Goal: Information Seeking & Learning: Learn about a topic

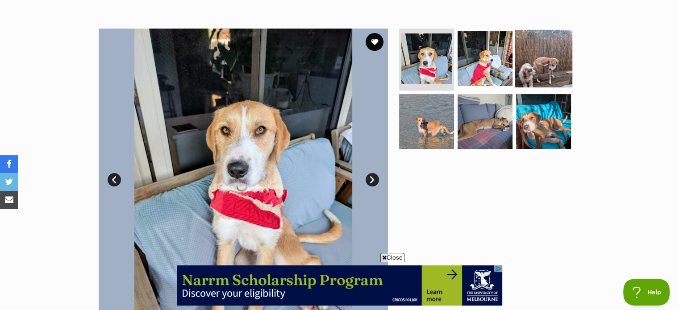
click at [538, 61] on img at bounding box center [544, 58] width 58 height 58
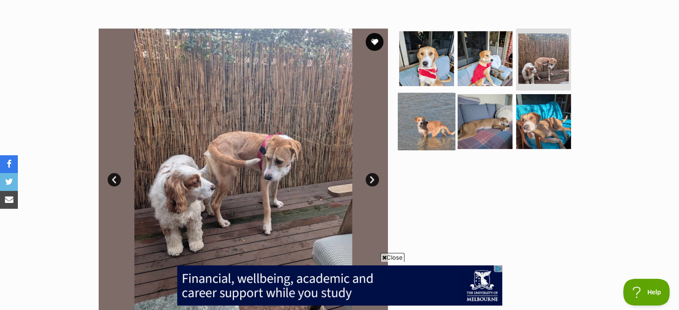
click at [437, 124] on img at bounding box center [427, 122] width 58 height 58
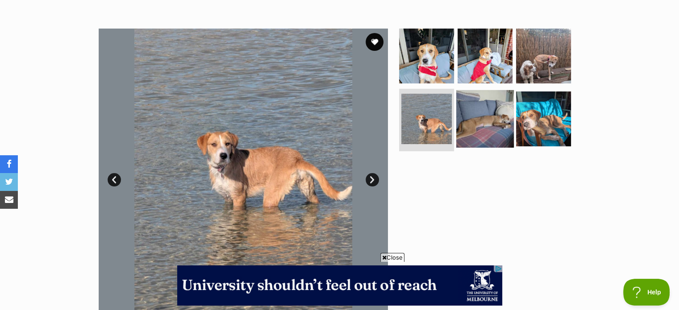
click at [475, 129] on img at bounding box center [485, 119] width 58 height 58
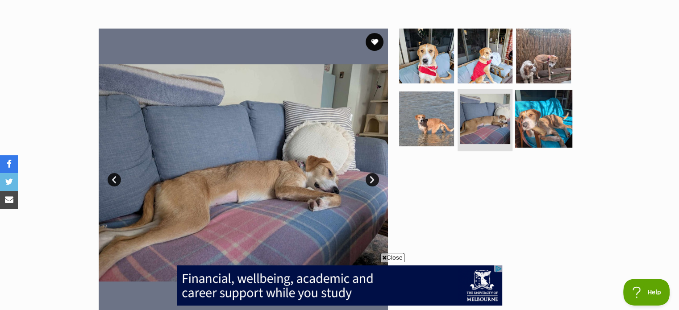
click at [541, 117] on img at bounding box center [544, 119] width 58 height 58
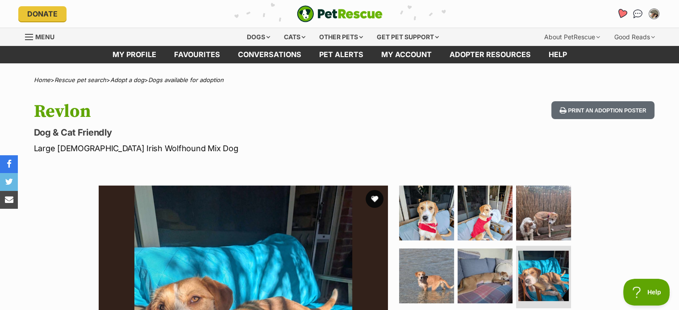
click at [616, 18] on link "Favourites" at bounding box center [622, 13] width 18 height 18
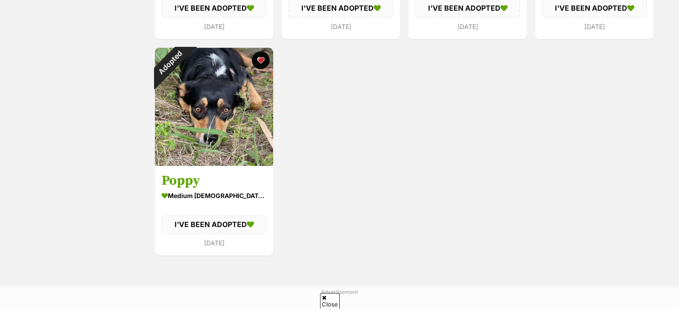
scroll to position [350, 0]
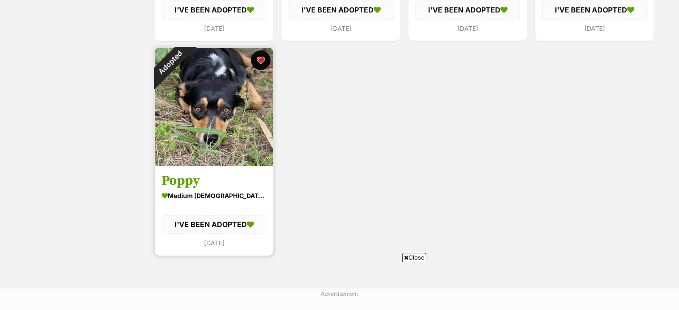
click at [263, 58] on button "favourite" at bounding box center [261, 60] width 20 height 20
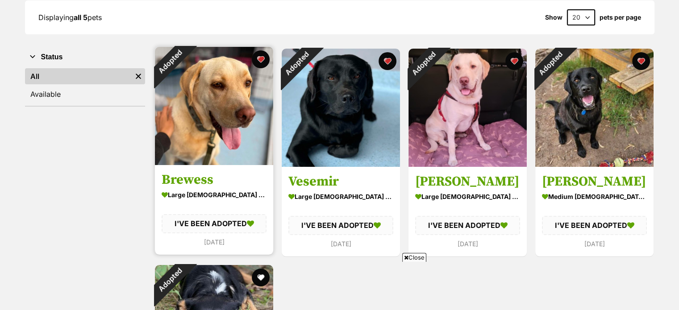
scroll to position [130, 0]
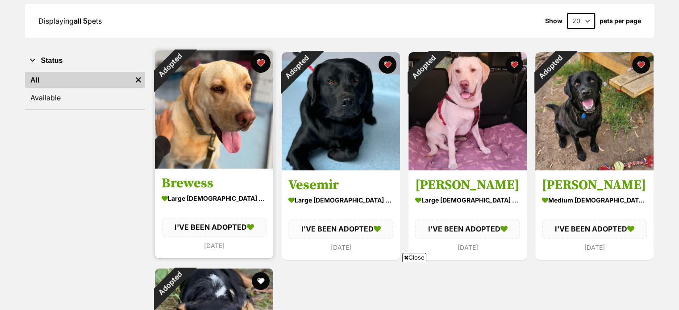
click at [259, 66] on button "favourite" at bounding box center [261, 63] width 20 height 20
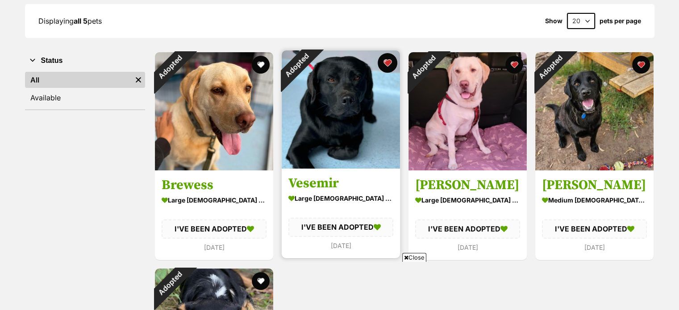
click at [387, 65] on button "favourite" at bounding box center [388, 63] width 20 height 20
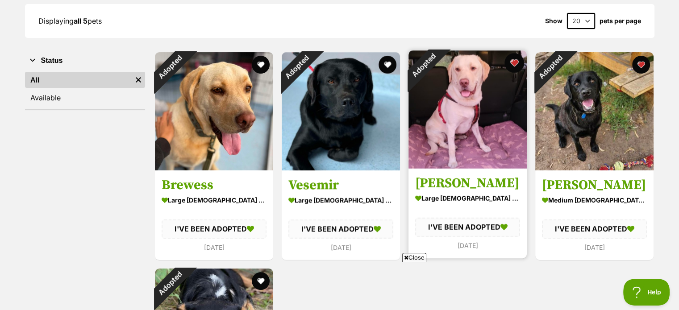
scroll to position [0, 0]
click at [513, 67] on button "favourite" at bounding box center [515, 63] width 20 height 20
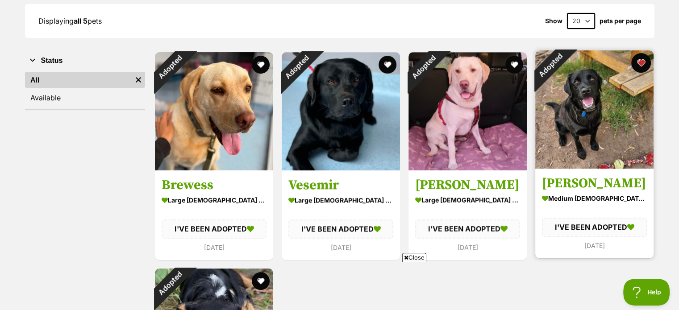
click at [646, 63] on button "favourite" at bounding box center [641, 63] width 20 height 20
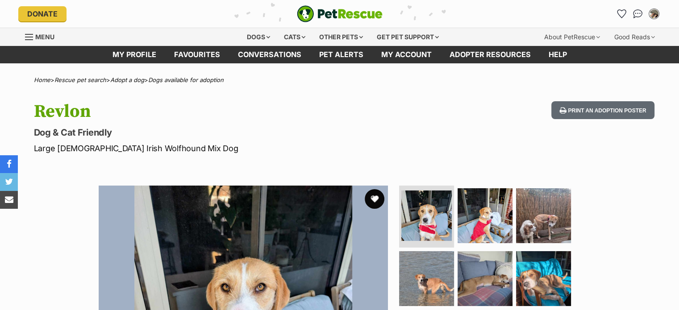
click at [377, 202] on button "favourite" at bounding box center [375, 199] width 20 height 20
click at [620, 15] on icon "Favourites" at bounding box center [621, 13] width 11 height 10
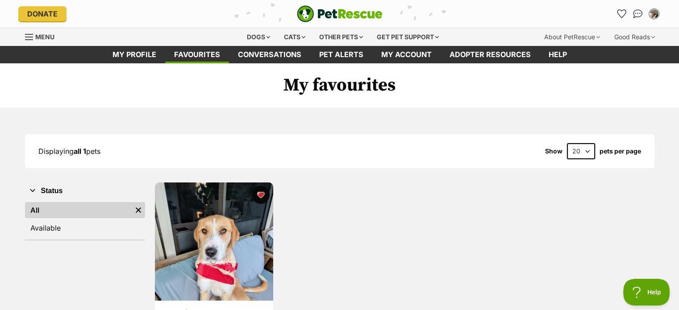
click at [333, 10] on img "PetRescue" at bounding box center [340, 13] width 86 height 17
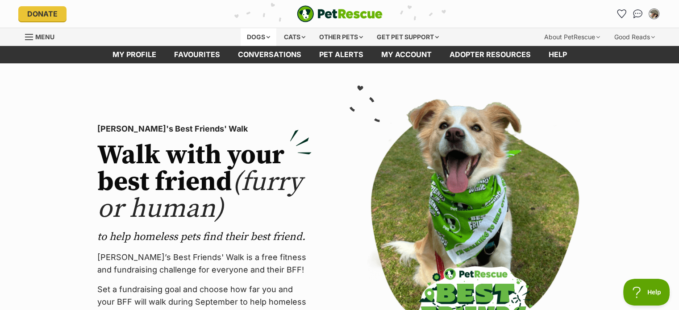
click at [261, 37] on div "Dogs" at bounding box center [259, 37] width 36 height 18
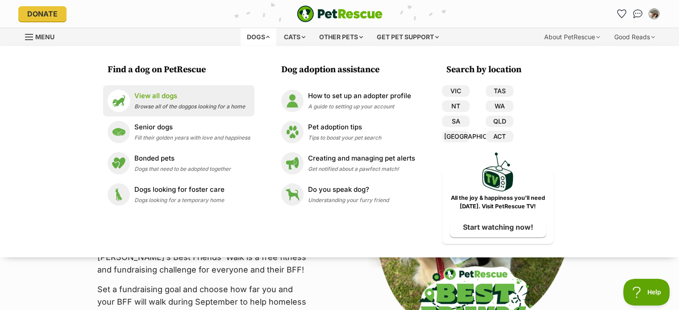
click at [159, 109] on span "Browse all of the doggos looking for a home" at bounding box center [189, 106] width 111 height 7
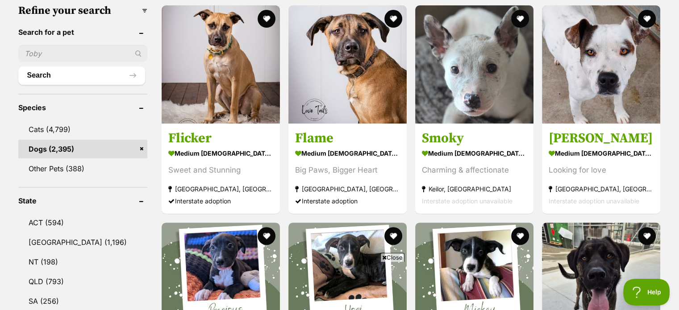
click at [82, 50] on input "text" at bounding box center [82, 53] width 129 height 17
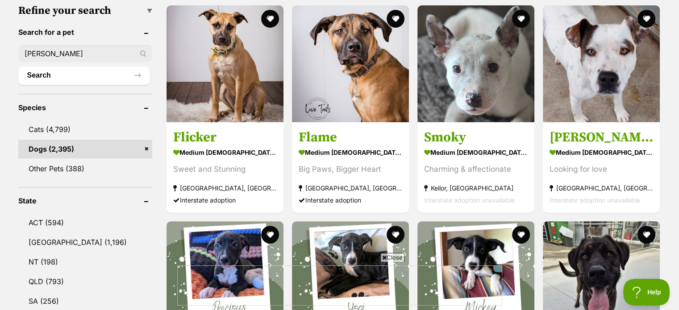
type input "darby"
click at [18, 67] on button "Search" at bounding box center [84, 76] width 132 height 18
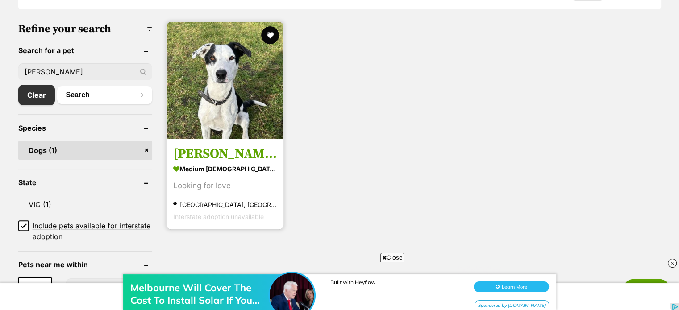
click at [233, 79] on img at bounding box center [225, 80] width 117 height 117
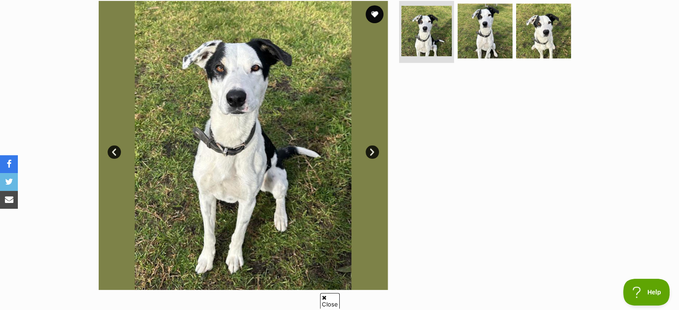
scroll to position [180, 0]
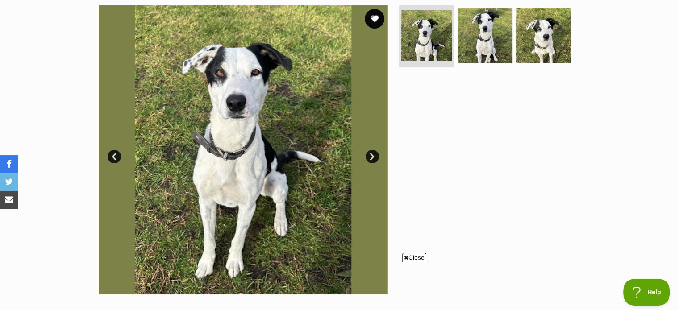
click at [375, 17] on button "favourite" at bounding box center [375, 19] width 20 height 20
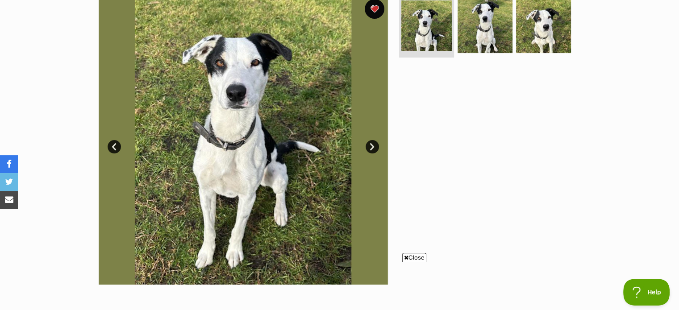
scroll to position [182, 0]
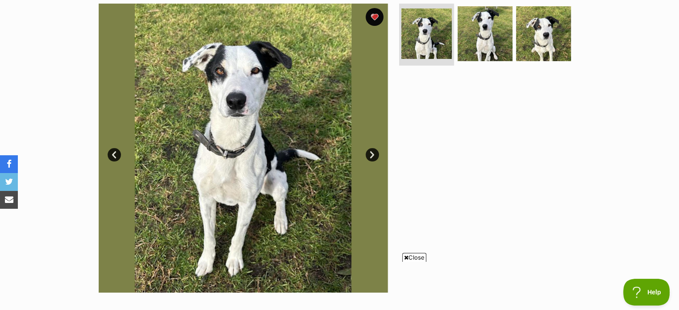
click at [372, 153] on link "Next" at bounding box center [372, 154] width 13 height 13
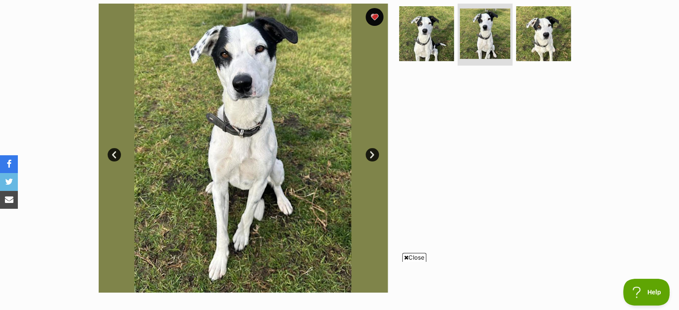
click at [372, 153] on link "Next" at bounding box center [372, 154] width 13 height 13
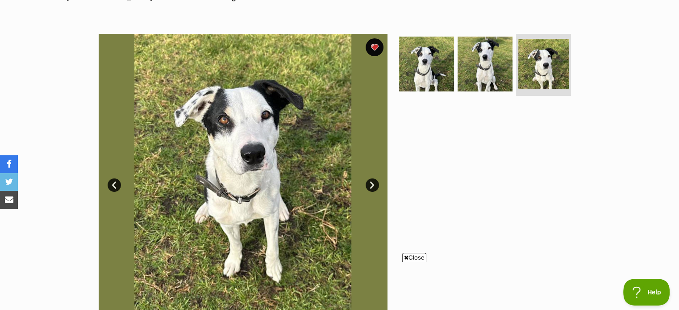
scroll to position [154, 0]
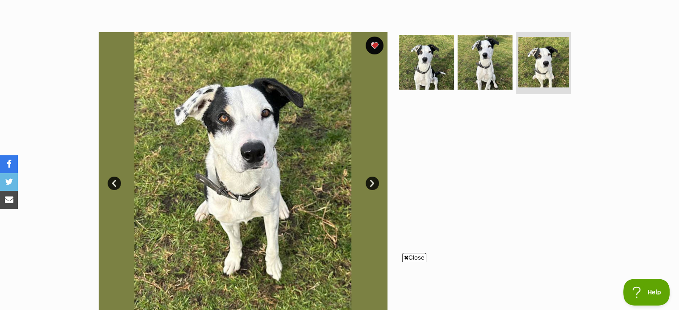
click at [373, 183] on link "Next" at bounding box center [372, 183] width 13 height 13
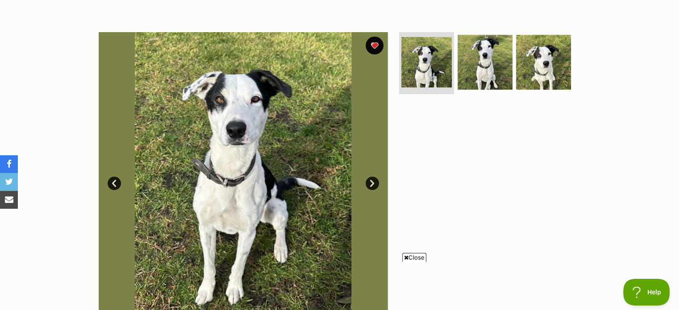
click at [373, 183] on link "Next" at bounding box center [372, 183] width 13 height 13
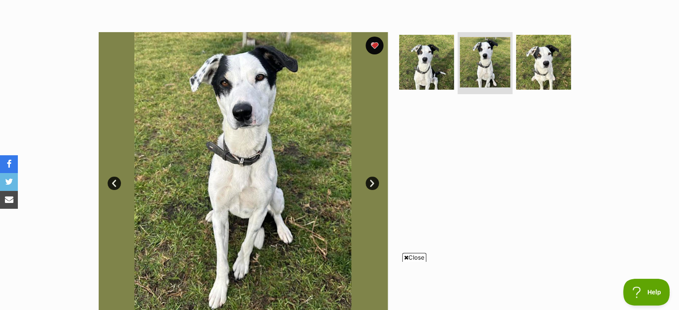
click at [373, 183] on link "Next" at bounding box center [372, 183] width 13 height 13
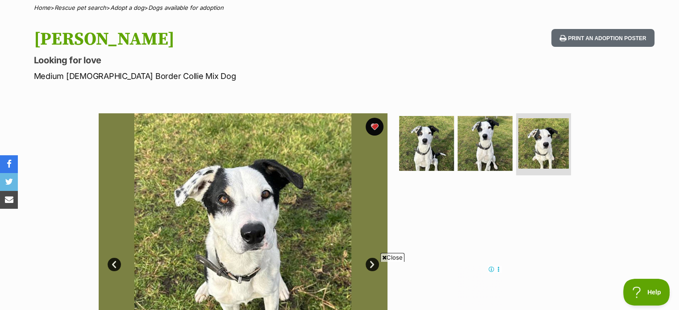
scroll to position [0, 0]
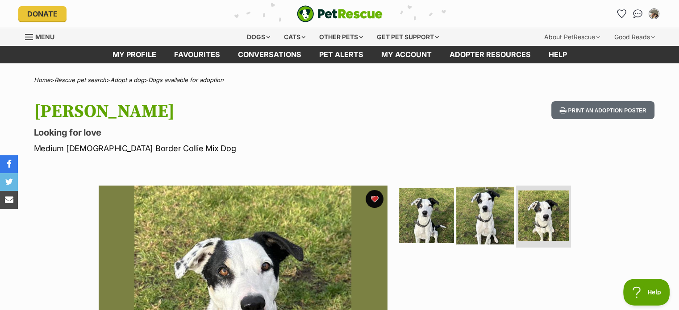
click at [485, 223] on img at bounding box center [485, 216] width 58 height 58
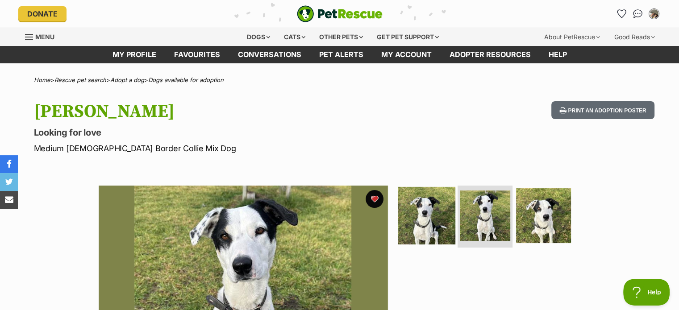
click at [434, 226] on img at bounding box center [427, 216] width 58 height 58
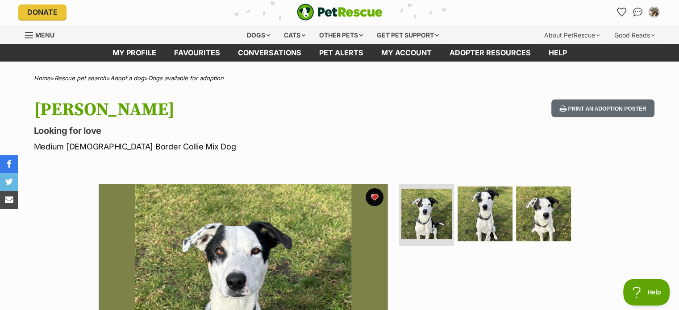
scroll to position [1, 0]
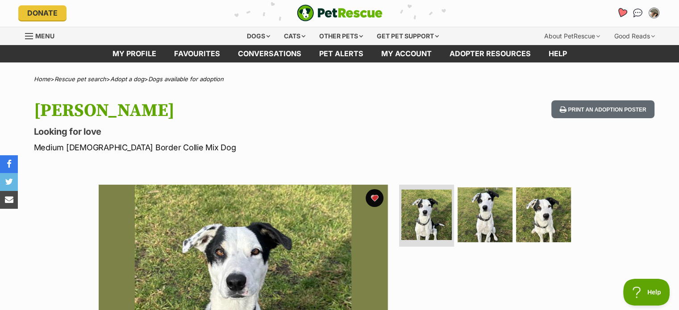
click at [617, 13] on icon "Favourites" at bounding box center [622, 13] width 12 height 12
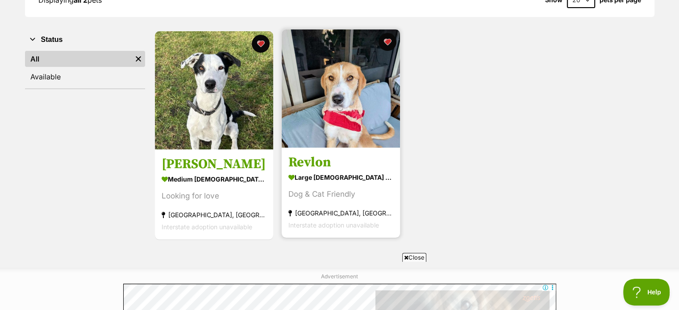
click at [335, 117] on img at bounding box center [341, 88] width 118 height 118
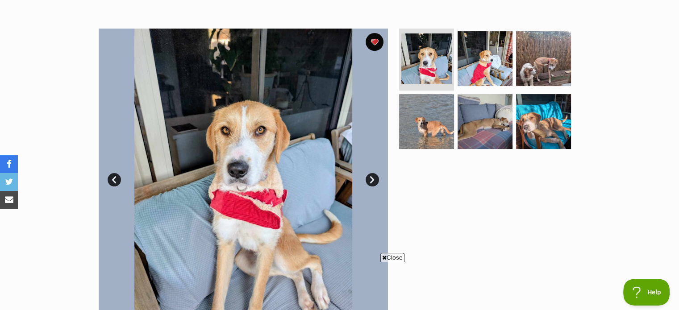
scroll to position [157, 0]
click at [488, 73] on img at bounding box center [485, 58] width 58 height 58
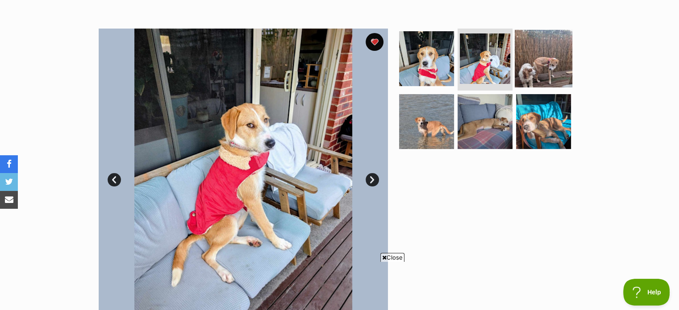
click at [549, 71] on img at bounding box center [544, 58] width 58 height 58
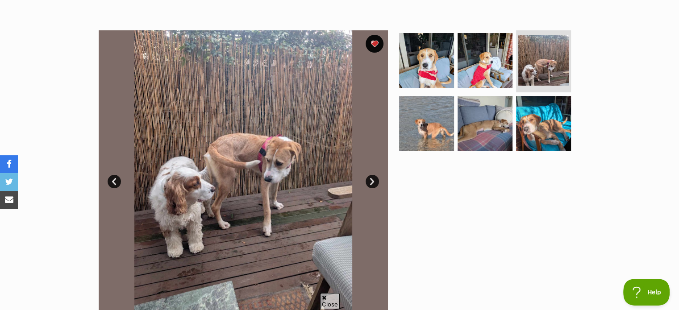
scroll to position [0, 0]
click at [477, 75] on img at bounding box center [485, 60] width 58 height 58
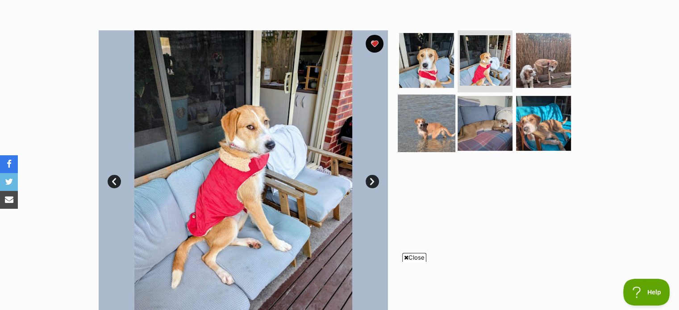
click at [416, 130] on img at bounding box center [427, 124] width 58 height 58
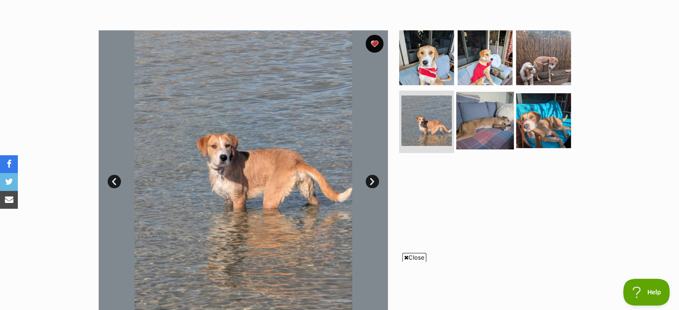
click at [488, 132] on img at bounding box center [485, 121] width 58 height 58
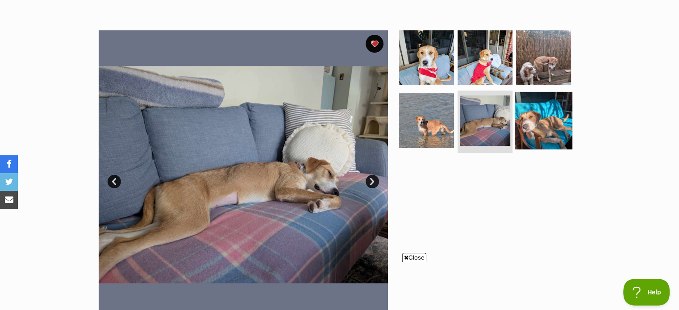
click at [536, 135] on img at bounding box center [544, 121] width 58 height 58
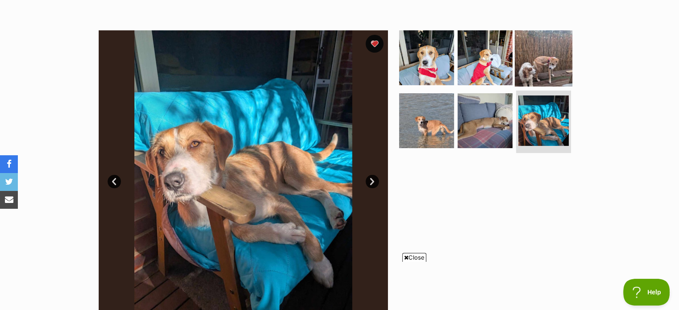
click at [548, 70] on img at bounding box center [544, 58] width 58 height 58
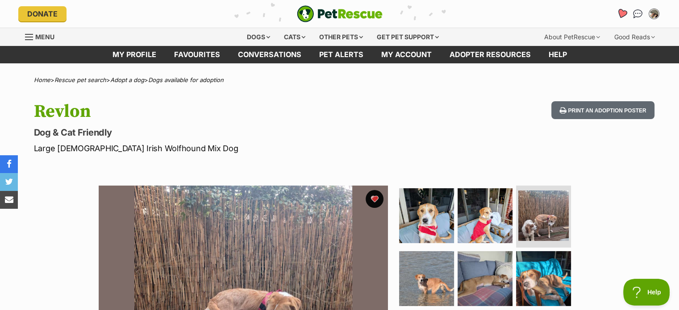
click at [619, 16] on icon "Favourites" at bounding box center [622, 14] width 12 height 12
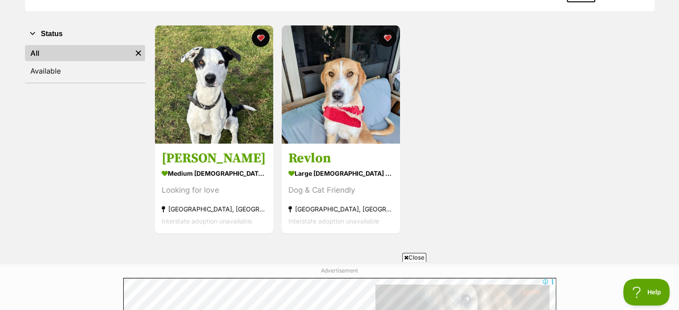
scroll to position [157, 0]
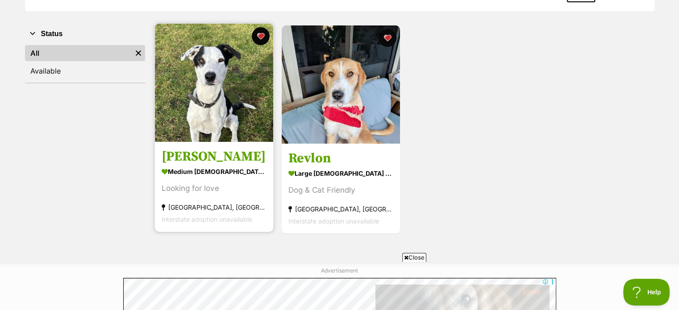
click at [251, 63] on img at bounding box center [214, 83] width 118 height 118
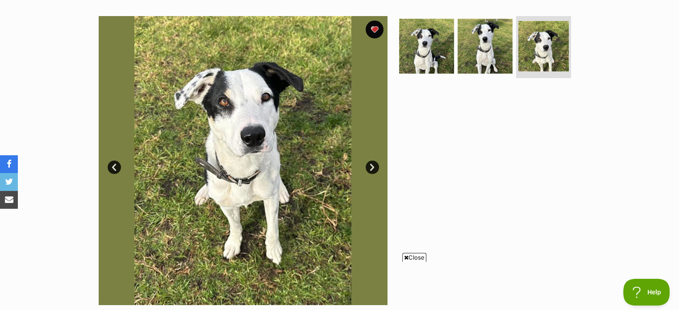
scroll to position [168, 0]
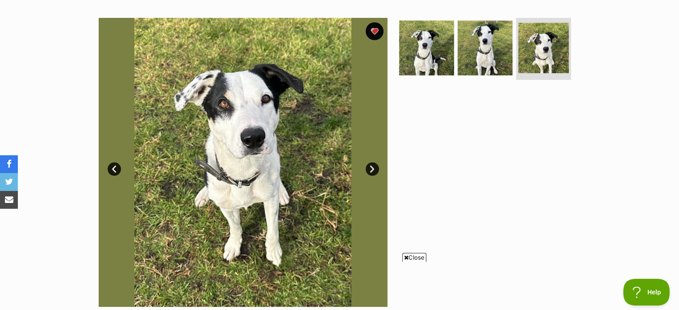
click at [373, 173] on link "Next" at bounding box center [372, 169] width 13 height 13
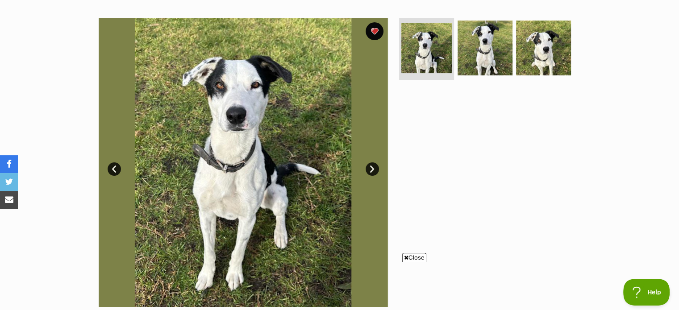
click at [111, 172] on link "Prev" at bounding box center [114, 169] width 13 height 13
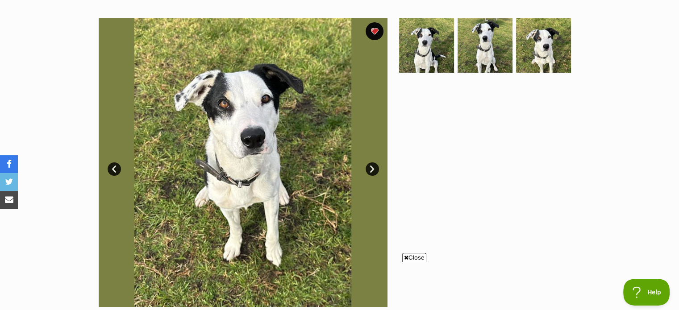
click at [371, 174] on link "Next" at bounding box center [372, 169] width 13 height 13
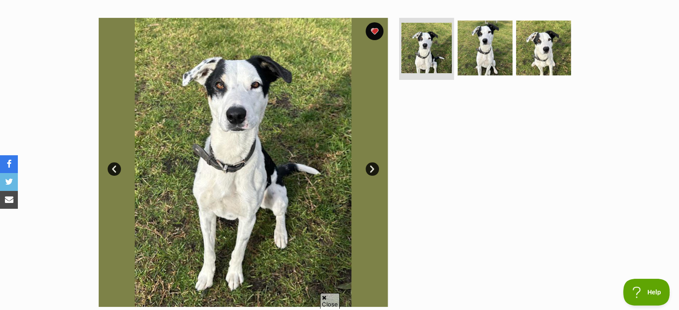
click at [117, 181] on img at bounding box center [243, 162] width 289 height 289
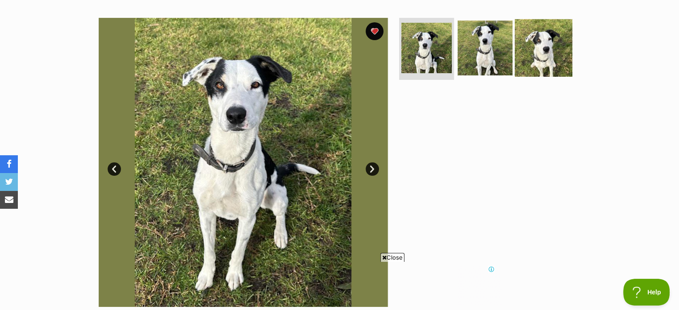
click at [541, 57] on img at bounding box center [544, 48] width 58 height 58
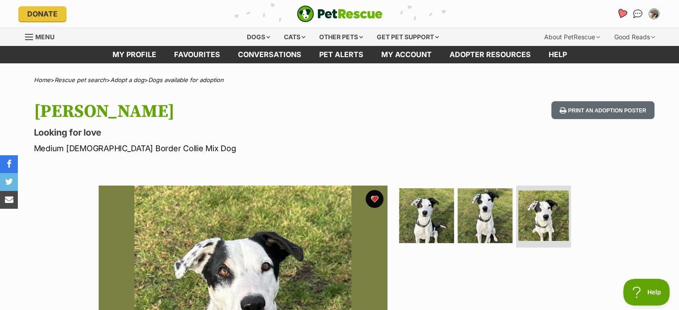
click at [617, 17] on icon "Favourites" at bounding box center [622, 14] width 12 height 12
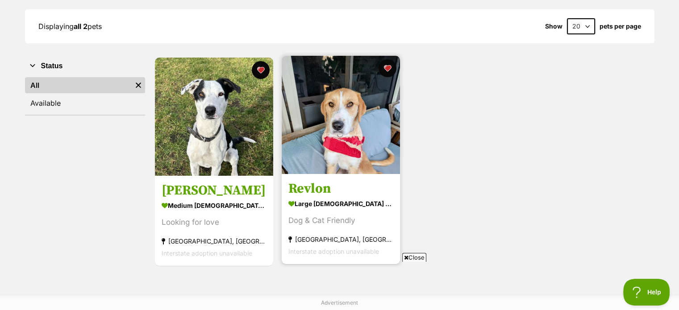
click at [329, 141] on img at bounding box center [341, 115] width 118 height 118
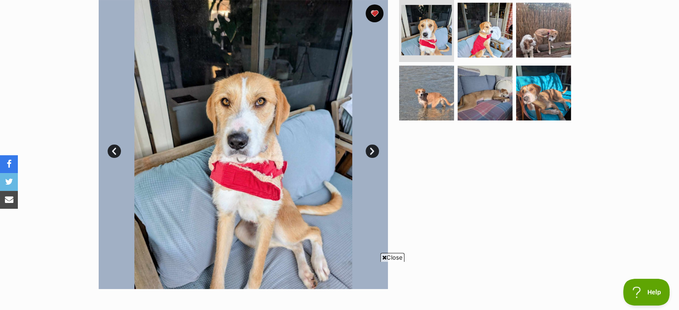
scroll to position [186, 0]
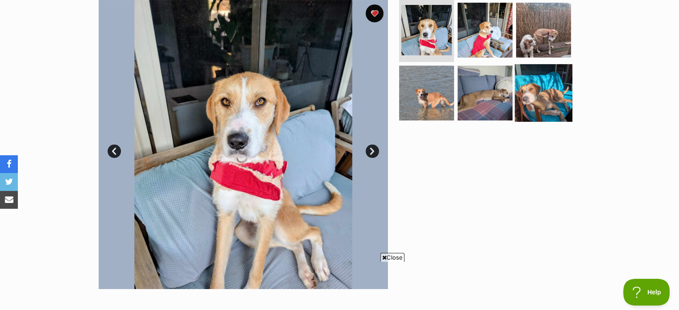
click at [538, 104] on img at bounding box center [544, 93] width 58 height 58
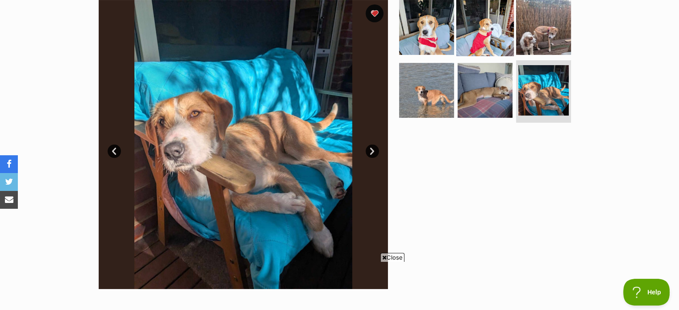
click at [476, 29] on img at bounding box center [485, 27] width 58 height 58
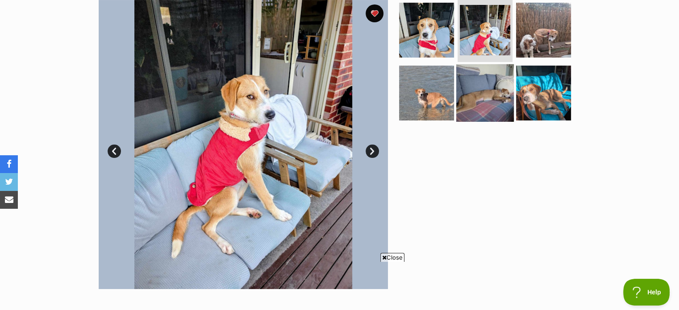
click at [481, 105] on img at bounding box center [485, 93] width 58 height 58
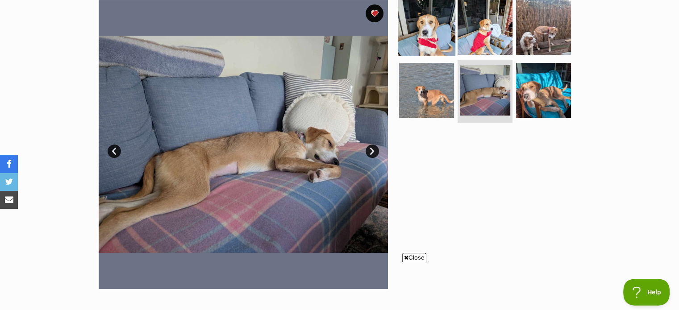
click at [426, 34] on img at bounding box center [427, 27] width 58 height 58
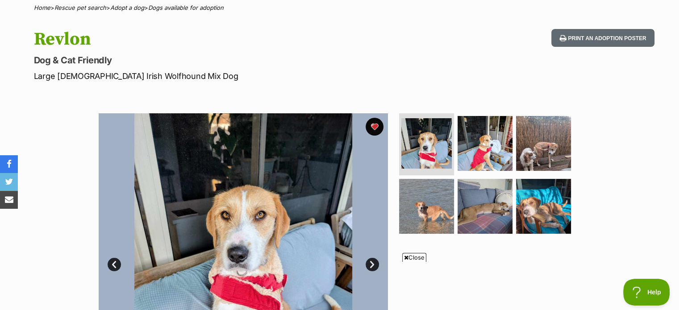
scroll to position [0, 0]
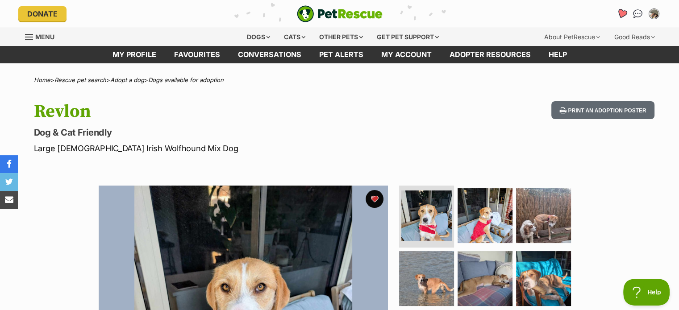
click at [622, 13] on icon "Favourites" at bounding box center [621, 13] width 11 height 10
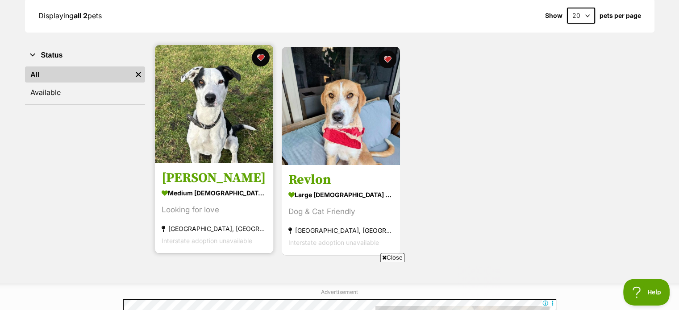
click at [235, 122] on img at bounding box center [214, 104] width 118 height 118
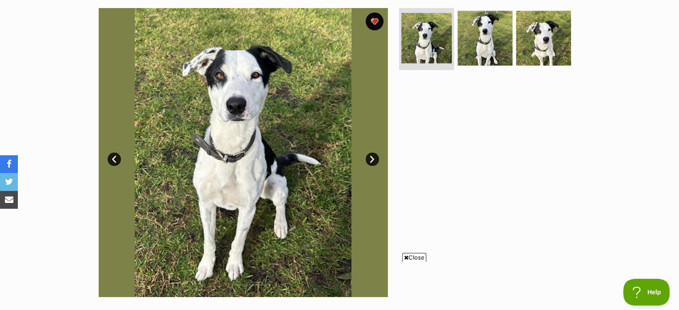
click at [206, 141] on img at bounding box center [243, 152] width 289 height 289
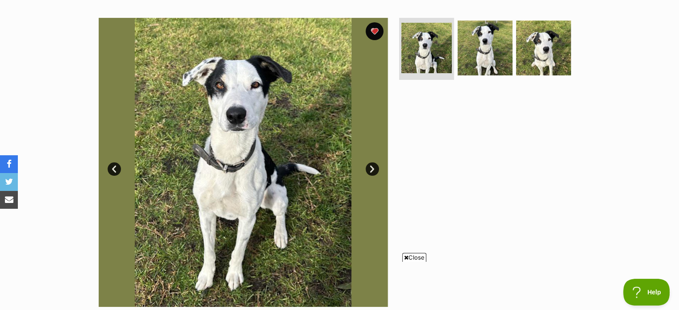
scroll to position [149, 0]
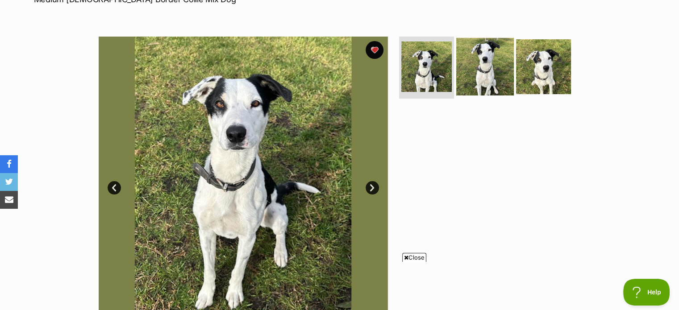
click at [473, 82] on img at bounding box center [485, 67] width 58 height 58
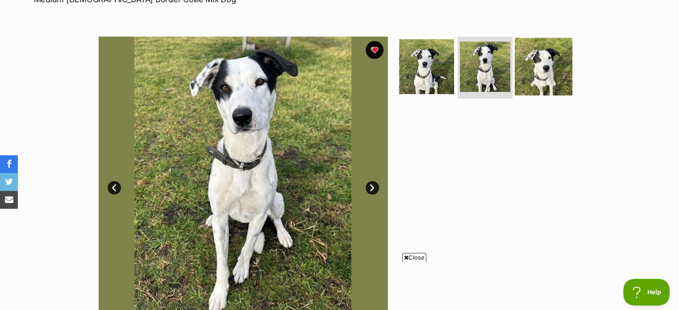
click at [546, 83] on img at bounding box center [544, 67] width 58 height 58
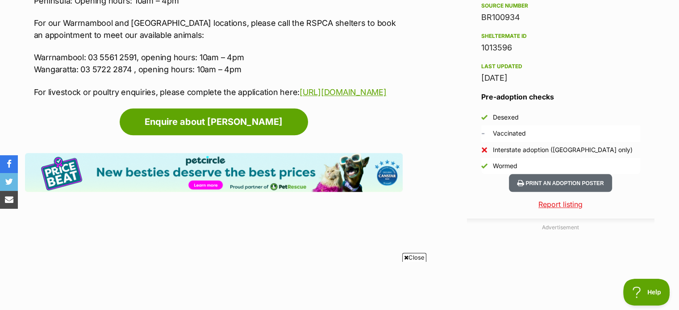
scroll to position [815, 0]
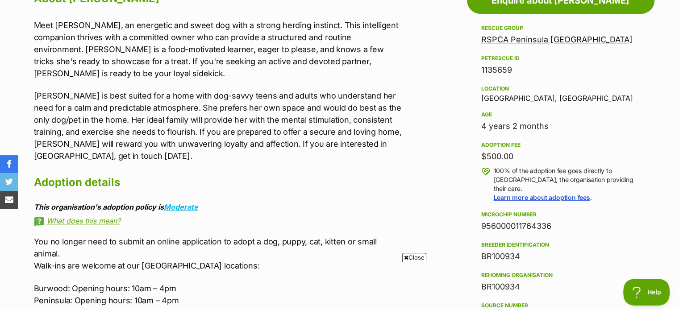
scroll to position [512, 0]
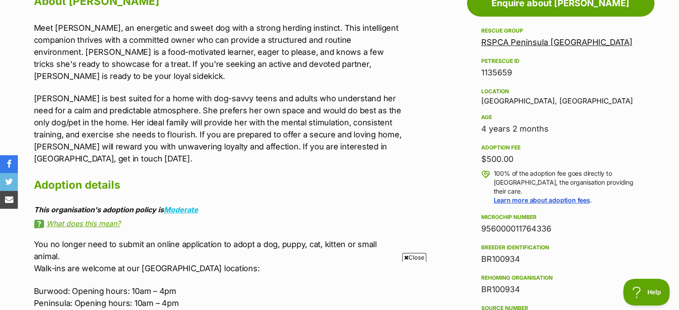
click at [69, 220] on link "What does this mean?" at bounding box center [218, 224] width 369 height 8
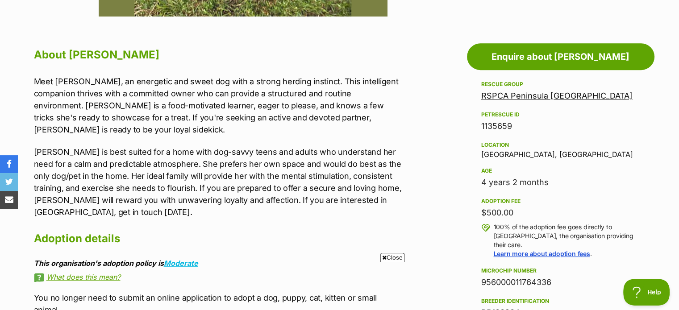
scroll to position [0, 0]
click at [543, 99] on link "RSPCA Peninsula Victoria" at bounding box center [556, 95] width 151 height 9
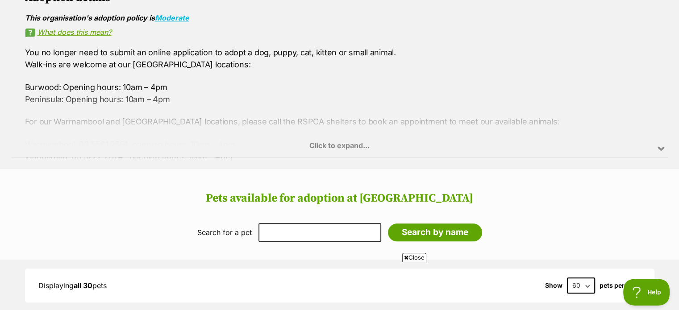
scroll to position [708, 0]
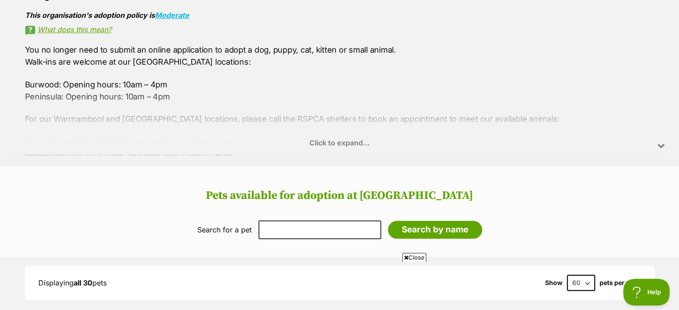
click at [655, 151] on div "Click to expand..." at bounding box center [340, 120] width 656 height 70
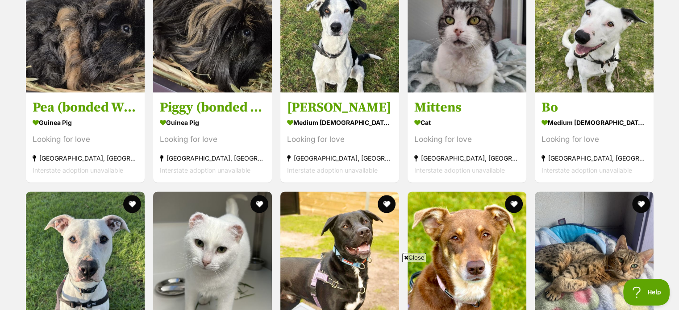
scroll to position [1747, 0]
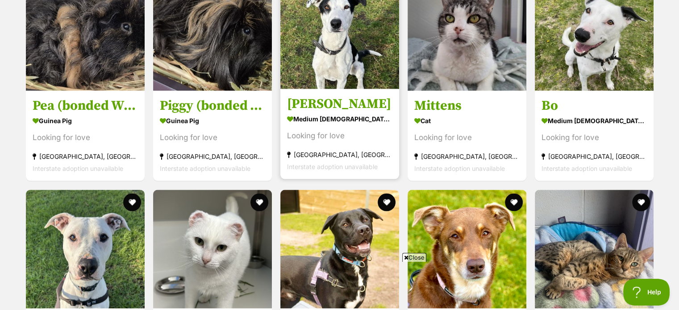
click at [354, 128] on section "medium female Dog Looking for love Pearcedale, VIC Interstate adoption unavaila…" at bounding box center [339, 143] width 105 height 60
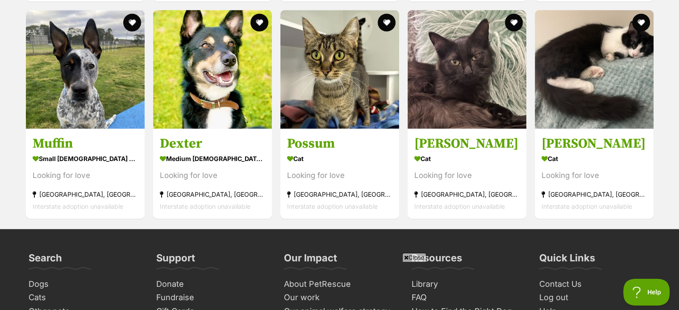
scroll to position [2095, 0]
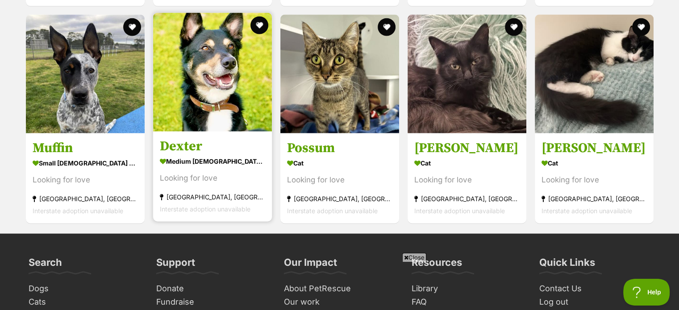
click at [190, 112] on img at bounding box center [212, 72] width 119 height 119
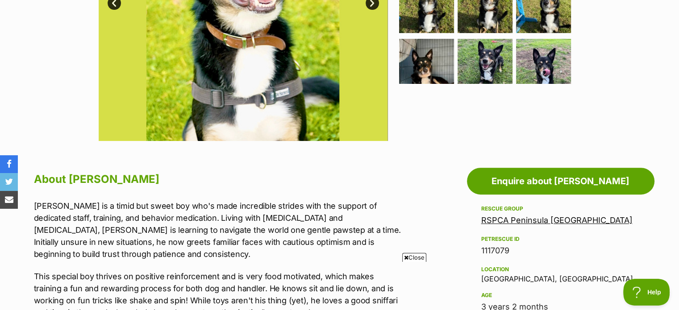
scroll to position [323, 0]
